Goal: Information Seeking & Learning: Learn about a topic

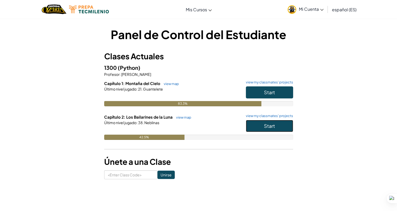
click at [266, 126] on span "Start" at bounding box center [269, 126] width 11 height 6
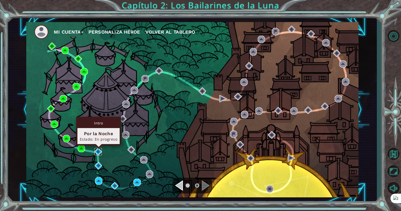
click at [97, 151] on img at bounding box center [97, 151] width 7 height 7
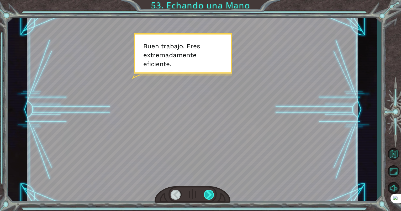
click at [209, 192] on div at bounding box center [209, 195] width 11 height 10
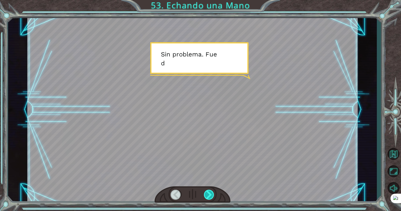
click at [209, 192] on div at bounding box center [209, 195] width 11 height 10
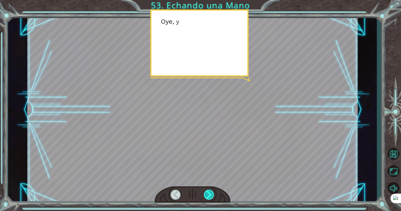
click at [209, 193] on div at bounding box center [209, 195] width 11 height 10
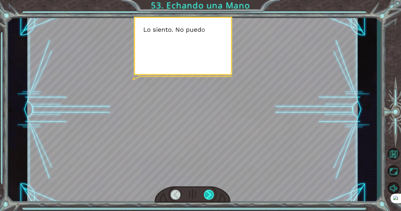
click at [209, 193] on div at bounding box center [209, 195] width 11 height 10
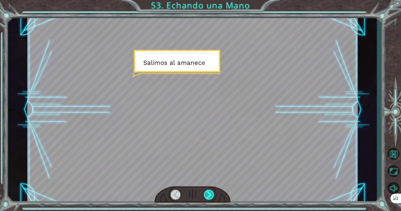
click at [209, 193] on div at bounding box center [209, 195] width 11 height 10
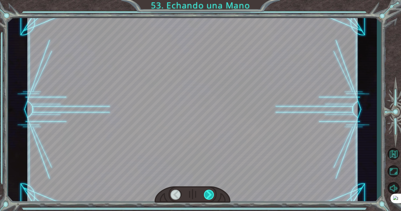
click at [209, 193] on div at bounding box center [209, 195] width 11 height 10
click at [208, 194] on div at bounding box center [209, 195] width 11 height 10
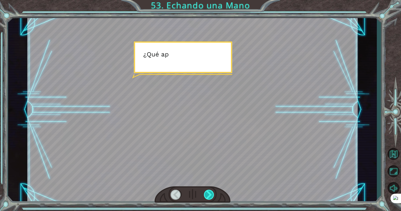
click at [208, 194] on div at bounding box center [209, 195] width 11 height 10
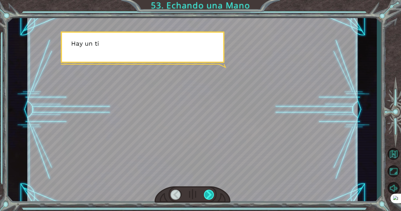
click at [208, 194] on div at bounding box center [209, 195] width 11 height 10
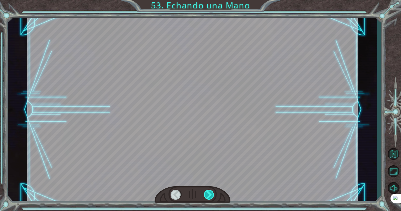
click at [208, 194] on div at bounding box center [209, 195] width 11 height 10
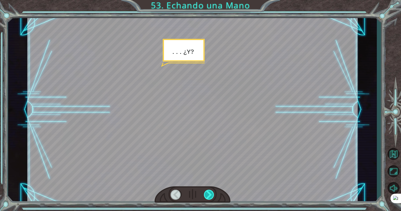
click at [208, 194] on div at bounding box center [209, 195] width 11 height 10
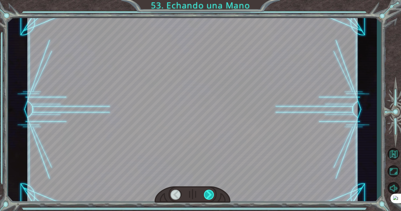
click at [208, 194] on div at bounding box center [209, 195] width 11 height 10
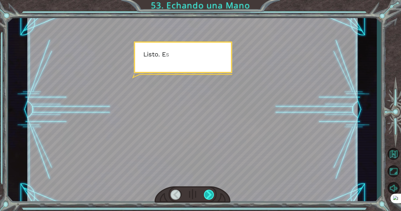
click at [208, 193] on div at bounding box center [209, 195] width 11 height 10
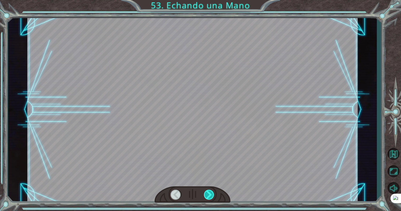
click at [208, 193] on div at bounding box center [209, 195] width 11 height 10
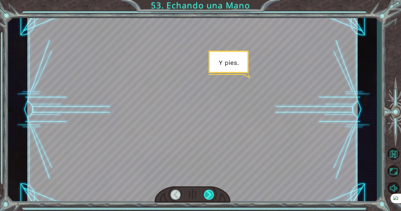
click at [208, 193] on div at bounding box center [209, 195] width 11 height 10
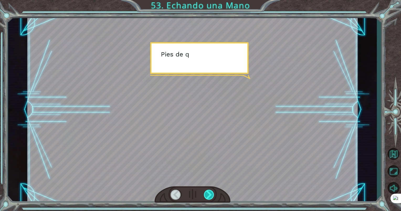
click at [208, 193] on div at bounding box center [209, 195] width 11 height 10
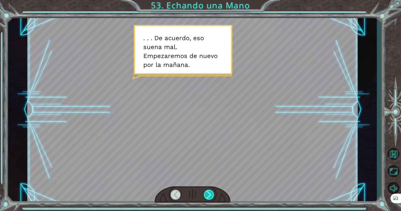
click at [208, 193] on div at bounding box center [209, 195] width 11 height 10
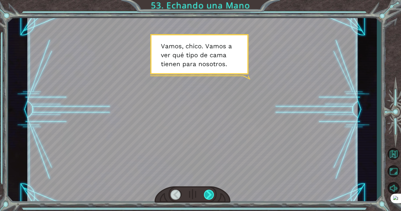
click at [207, 191] on div at bounding box center [209, 195] width 11 height 10
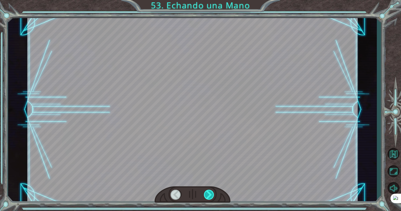
click at [207, 191] on div at bounding box center [209, 195] width 11 height 10
click at [208, 0] on div "Temporary Text B u e n t r a b a j o . E r e s e x t r e m a d a m e n t e e f …" at bounding box center [200, 0] width 401 height 0
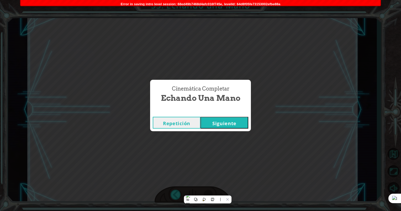
click at [208, 192] on div "Cinemática Completar Echando una Mano Repetición Siguiente" at bounding box center [200, 105] width 401 height 211
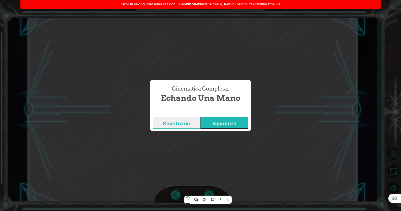
drag, startPoint x: 208, startPoint y: 192, endPoint x: 234, endPoint y: 139, distance: 59.2
click at [234, 139] on div "Cinemática Completar Echando una Mano Repetición Siguiente" at bounding box center [200, 105] width 401 height 211
click at [231, 127] on button "Siguiente" at bounding box center [225, 123] width 48 height 12
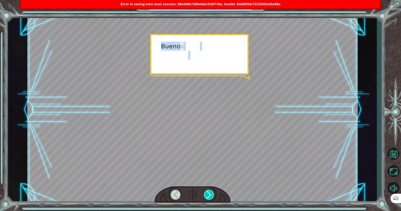
click at [207, 195] on div at bounding box center [209, 195] width 11 height 10
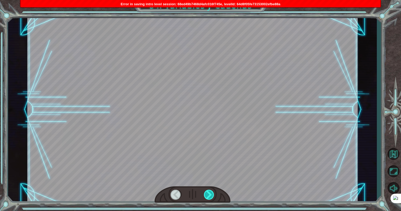
click at [207, 195] on div at bounding box center [209, 195] width 11 height 10
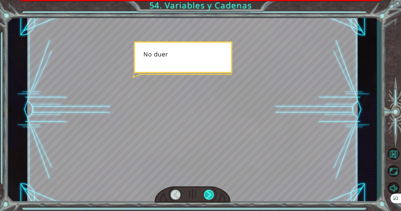
click at [207, 194] on div at bounding box center [209, 195] width 11 height 10
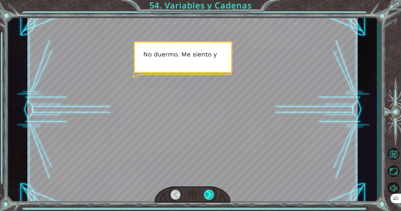
click at [207, 194] on div at bounding box center [209, 195] width 11 height 10
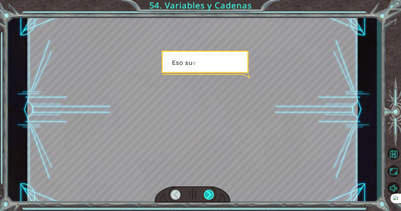
click at [207, 194] on div at bounding box center [209, 195] width 11 height 10
click at [207, 193] on div at bounding box center [209, 195] width 11 height 10
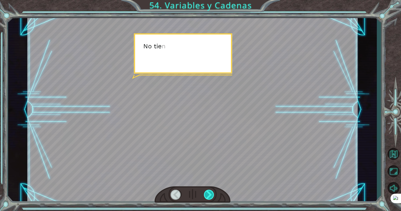
click at [207, 193] on div at bounding box center [209, 195] width 11 height 10
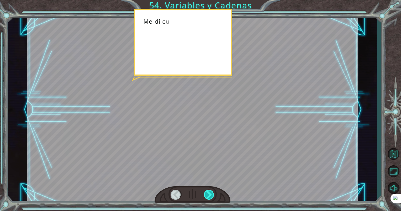
click at [207, 193] on div at bounding box center [209, 195] width 11 height 10
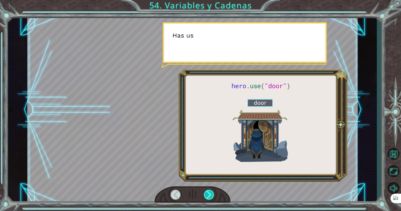
click at [207, 193] on div at bounding box center [209, 195] width 11 height 10
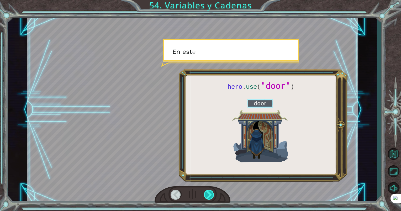
click at [207, 193] on div at bounding box center [209, 195] width 11 height 10
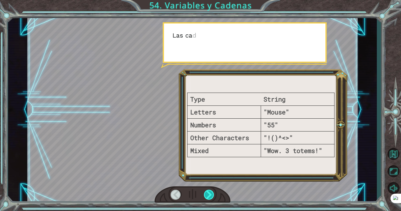
click at [207, 193] on div at bounding box center [209, 195] width 11 height 10
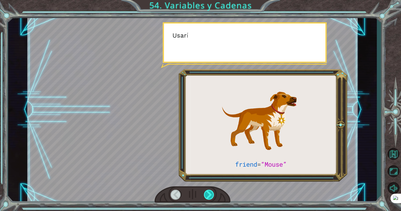
click at [207, 193] on div at bounding box center [209, 195] width 11 height 10
click at [208, 193] on div at bounding box center [209, 195] width 11 height 10
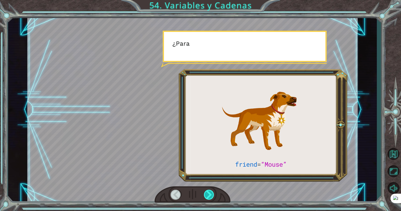
click at [208, 193] on div at bounding box center [209, 195] width 11 height 10
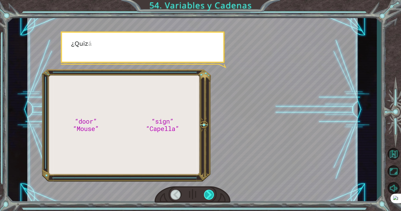
click at [208, 193] on div at bounding box center [209, 195] width 11 height 10
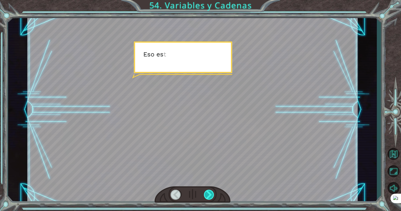
click at [208, 193] on div at bounding box center [209, 195] width 11 height 10
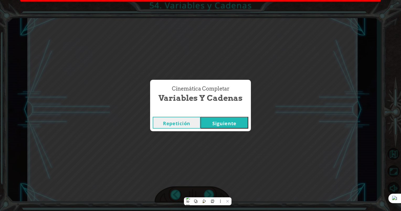
click at [208, 193] on div "Cinemática Completar Variables y Cadenas Repetición Siguiente" at bounding box center [200, 105] width 401 height 211
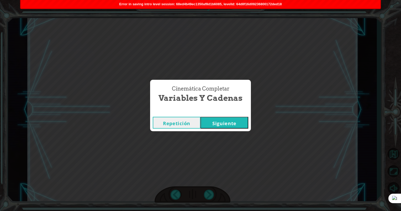
drag, startPoint x: 208, startPoint y: 193, endPoint x: 231, endPoint y: 124, distance: 73.1
click at [231, 124] on button "Siguiente" at bounding box center [225, 123] width 48 height 12
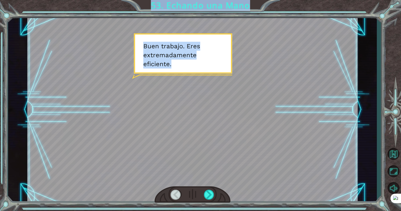
click at [159, 137] on div at bounding box center [192, 110] width 330 height 186
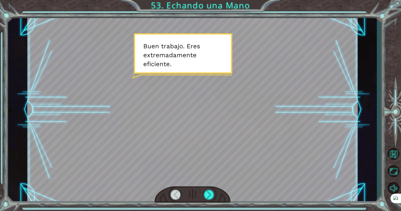
click at [210, 201] on div at bounding box center [193, 194] width 76 height 17
click at [208, 196] on div at bounding box center [209, 195] width 11 height 10
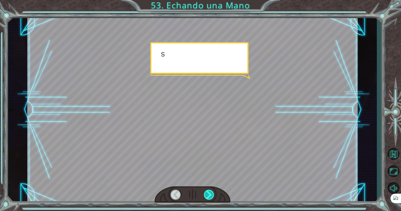
click at [208, 196] on div at bounding box center [209, 195] width 11 height 10
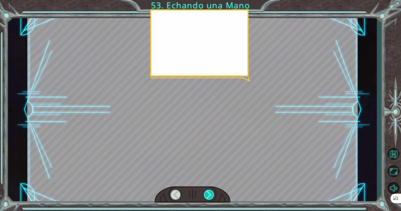
click at [208, 196] on div at bounding box center [209, 195] width 11 height 10
click at [209, 195] on div at bounding box center [209, 195] width 11 height 10
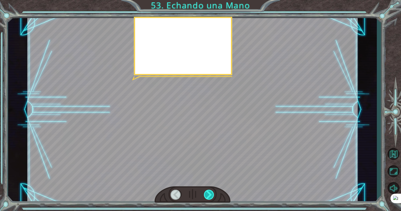
click at [209, 195] on div at bounding box center [209, 195] width 11 height 10
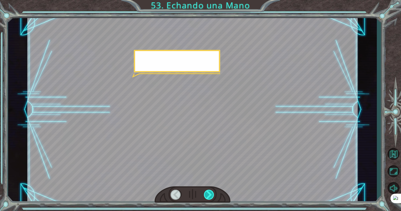
click at [209, 195] on div at bounding box center [209, 195] width 11 height 10
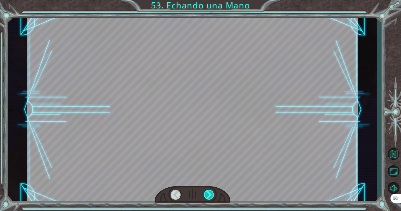
click at [209, 195] on div at bounding box center [209, 195] width 11 height 10
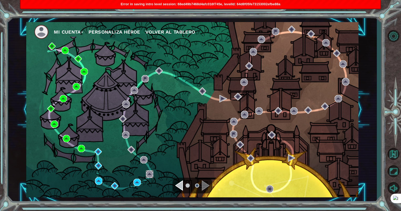
click at [147, 175] on img at bounding box center [149, 173] width 7 height 7
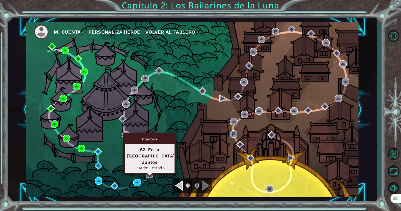
click at [151, 174] on img at bounding box center [149, 173] width 7 height 7
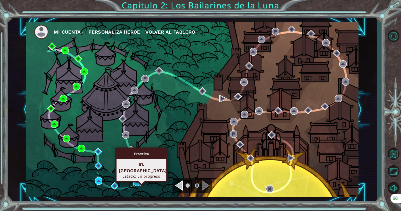
click at [136, 183] on img at bounding box center [136, 182] width 7 height 7
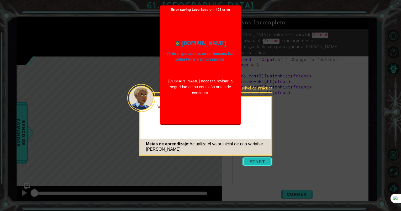
click at [261, 164] on button "Start" at bounding box center [258, 161] width 30 height 8
